Goal: Book appointment/travel/reservation

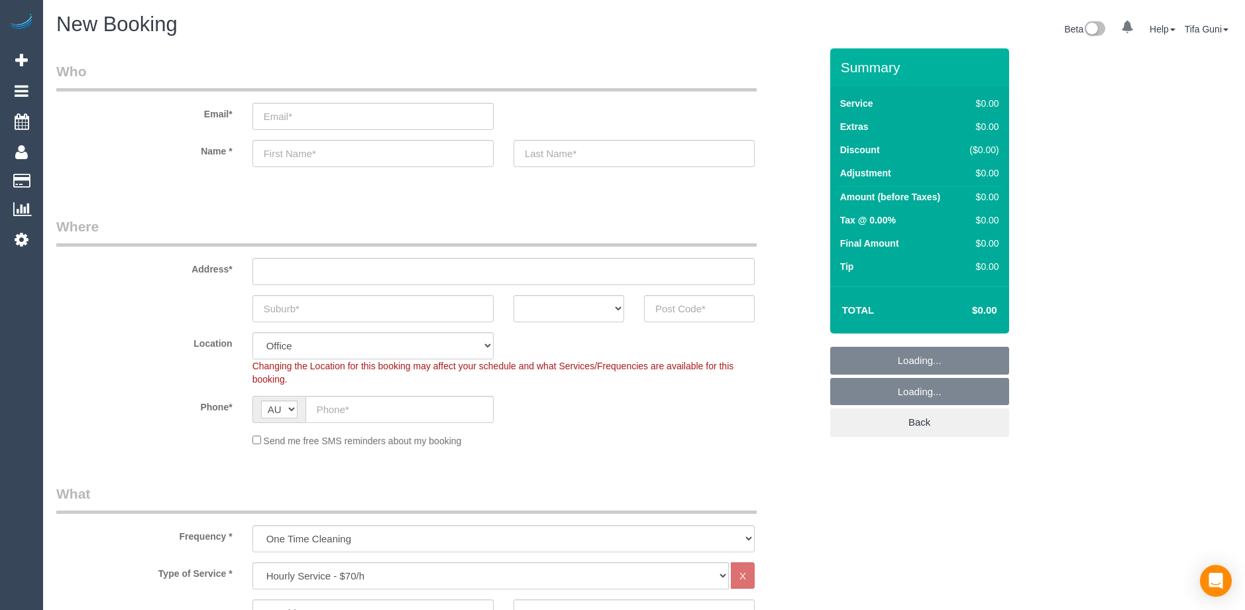
select select "object:825"
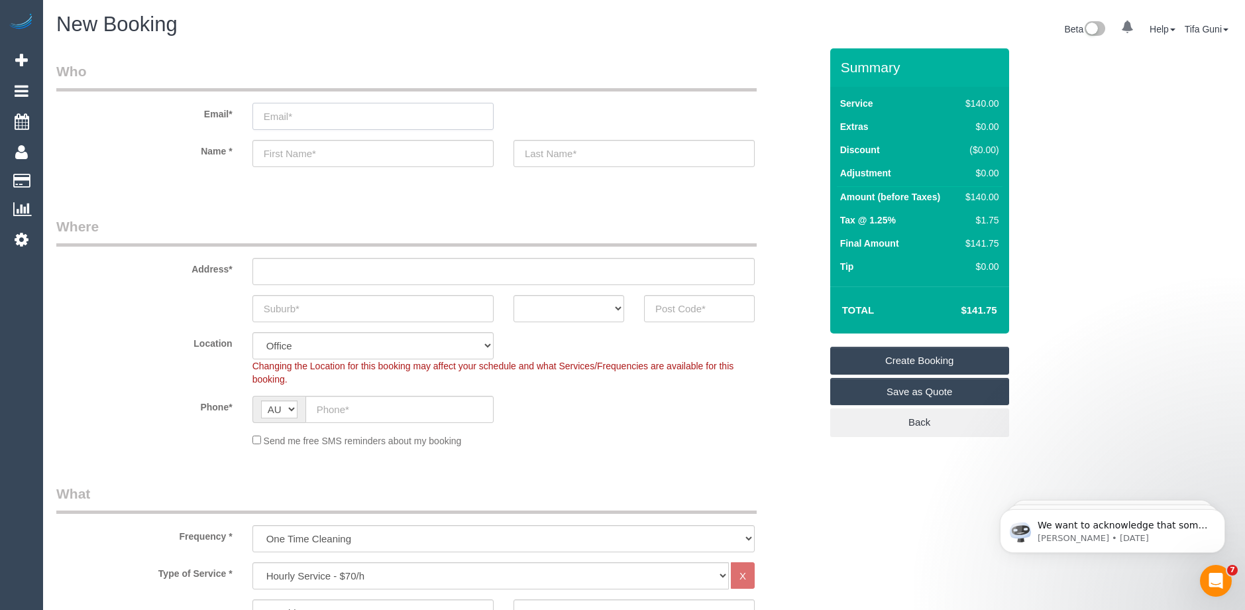
click at [284, 121] on input "email" at bounding box center [373, 116] width 241 height 27
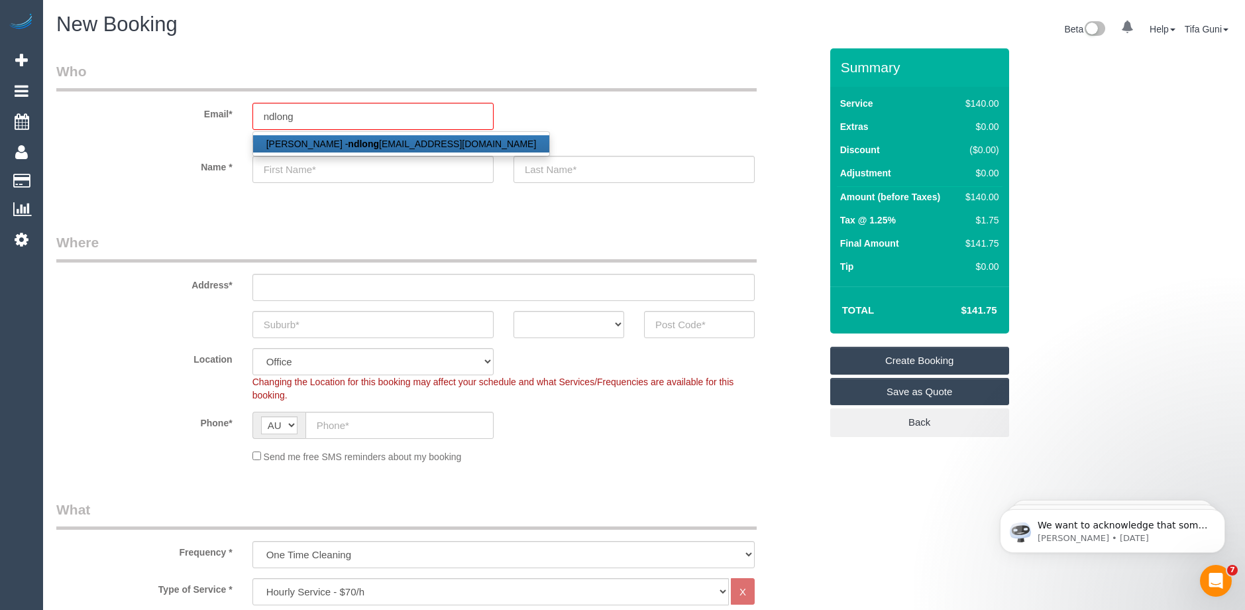
click at [369, 148] on strong "ndlong" at bounding box center [363, 144] width 31 height 11
type input "[EMAIL_ADDRESS][DOMAIN_NAME]"
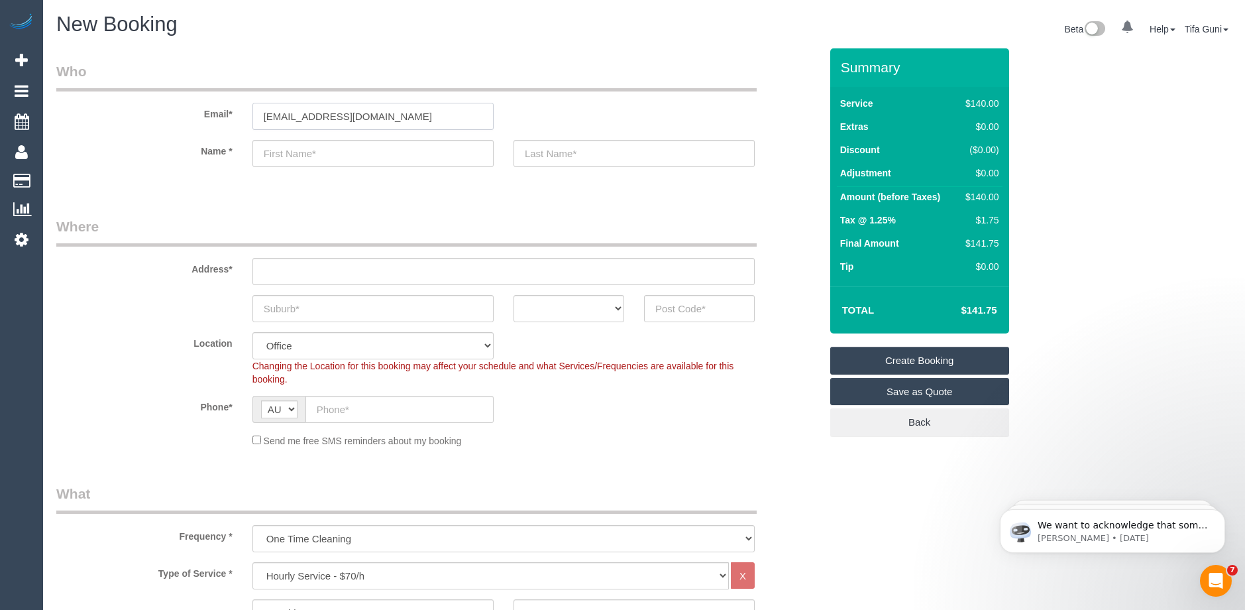
type input "Nadali"
type input "[PERSON_NAME]"
type input "0452 504 694"
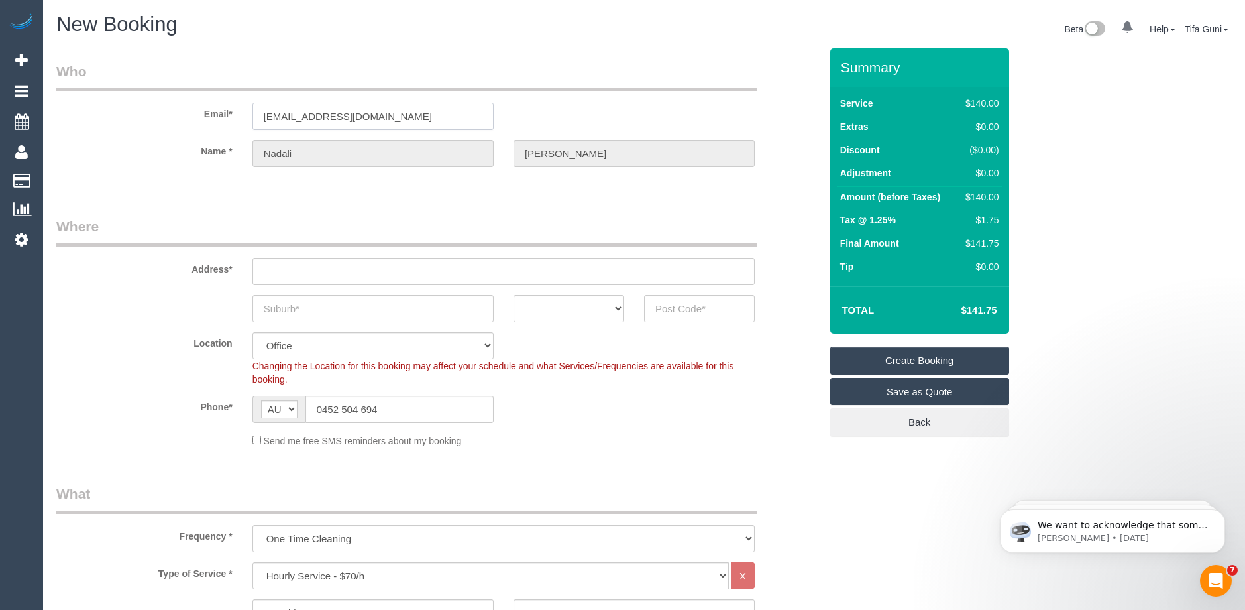
type input "[STREET_ADDRESS]"
type input "Thornbury"
select select "VIC"
type input "3071"
select select "string:stripe-pm_1QLeaI2GScqysDRV70UZDQz0"
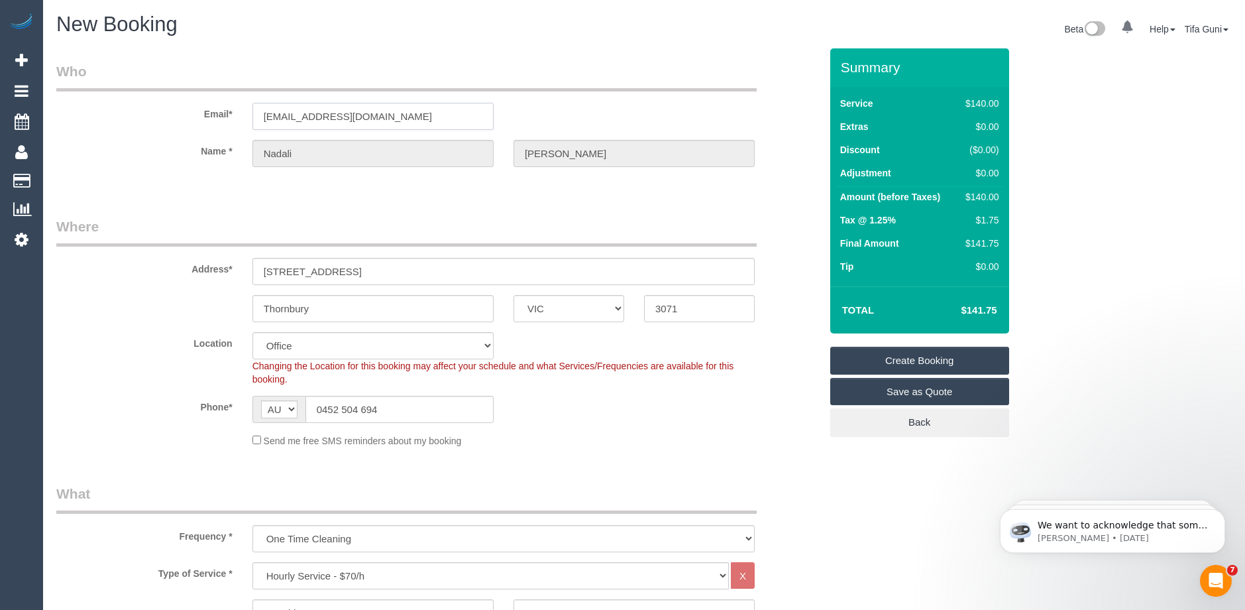
select select "47"
select select "object:2128"
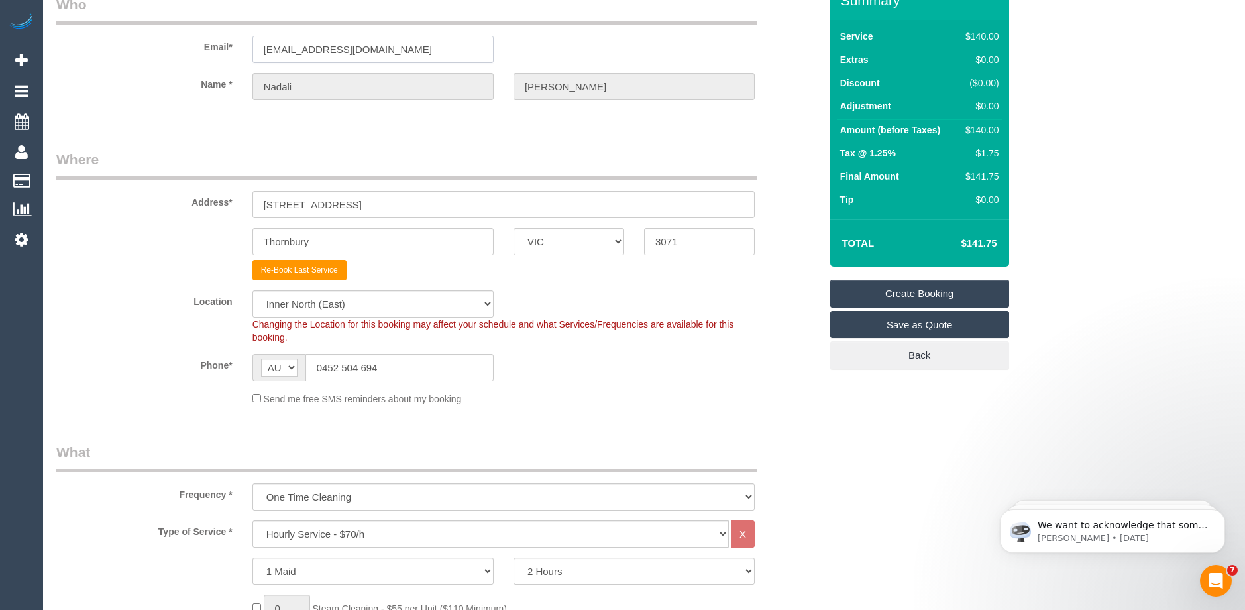
scroll to position [66, 0]
